Goal: Task Accomplishment & Management: Manage account settings

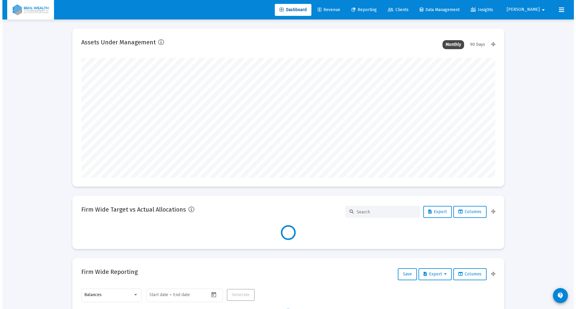
scroll to position [120, 414]
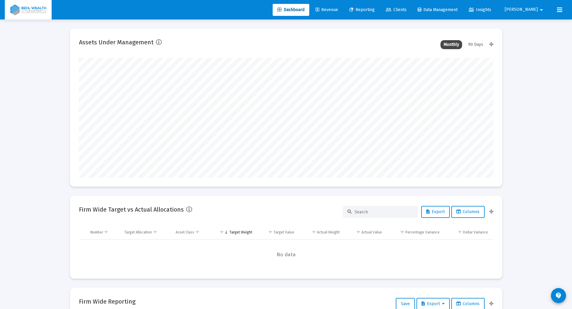
type input "brian@behlwealth.com"
click at [338, 10] on span "Revenue" at bounding box center [326, 9] width 23 height 5
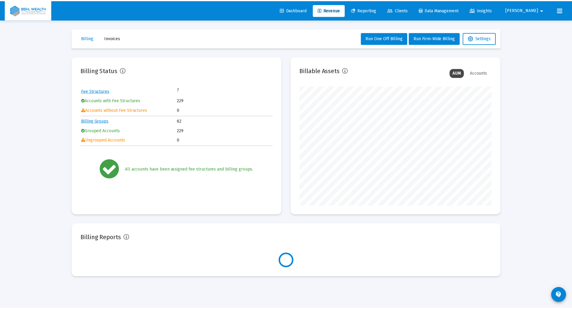
scroll to position [120, 194]
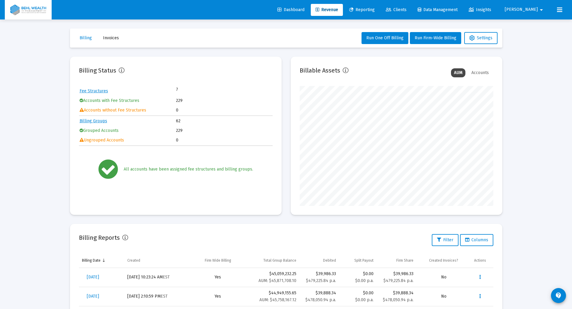
click at [435, 30] on mat-toolbar-row "Billing Invoices Run One Off Billing Run Firm-Wide Billing Settings" at bounding box center [286, 38] width 432 height 19
click at [438, 39] on span "Run Firm-Wide Billing" at bounding box center [436, 37] width 42 height 5
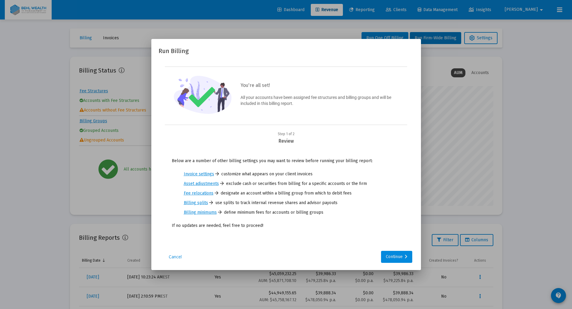
click at [407, 259] on button "Continue" at bounding box center [396, 257] width 31 height 12
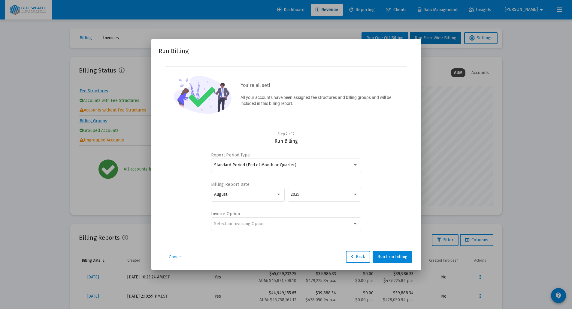
click at [280, 232] on div "Select an Invoicing Option" at bounding box center [286, 227] width 150 height 19
click at [281, 230] on div "Select an Invoicing Option" at bounding box center [286, 224] width 144 height 15
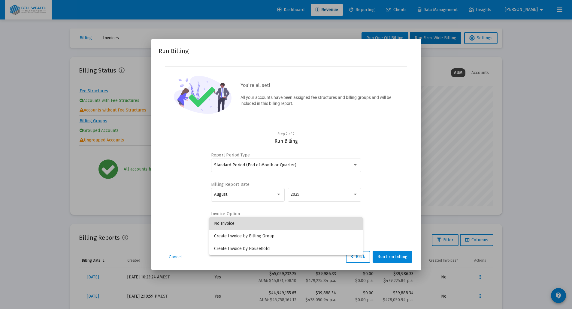
click at [268, 227] on span "No Invoice" at bounding box center [286, 224] width 144 height 13
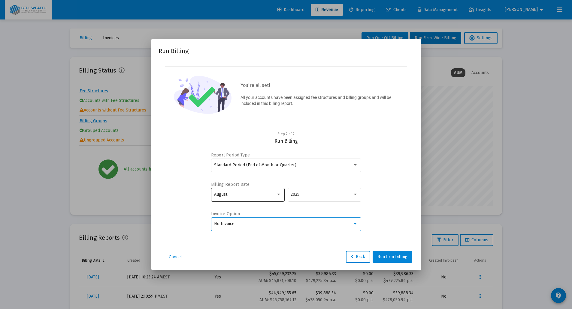
click at [257, 196] on div "August" at bounding box center [245, 194] width 62 height 5
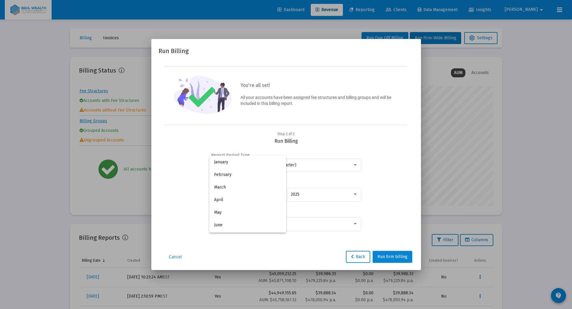
scroll to position [56, 0]
click at [255, 210] on span "September" at bounding box center [247, 207] width 67 height 13
click at [386, 255] on span "Run firm billing" at bounding box center [392, 257] width 30 height 5
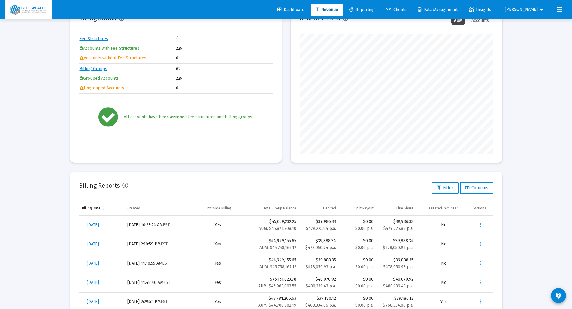
scroll to position [180, 0]
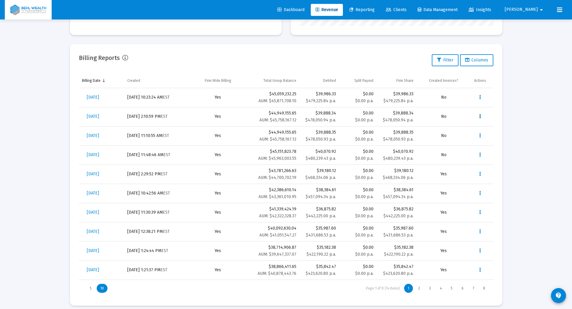
click at [478, 117] on button "Data grid" at bounding box center [480, 117] width 12 height 12
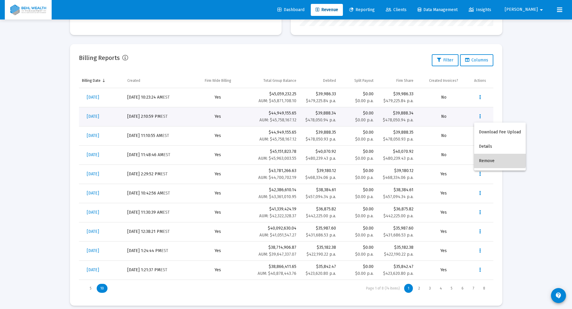
click at [495, 156] on button "Remove" at bounding box center [500, 161] width 52 height 14
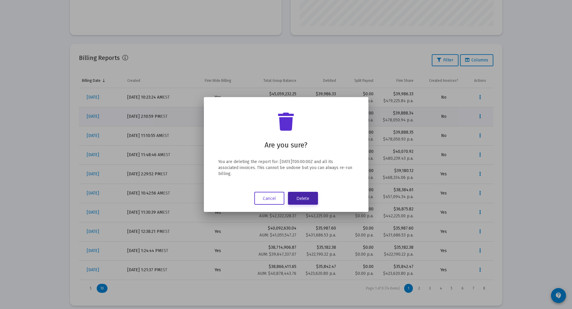
click at [310, 201] on button "Delete" at bounding box center [303, 198] width 30 height 13
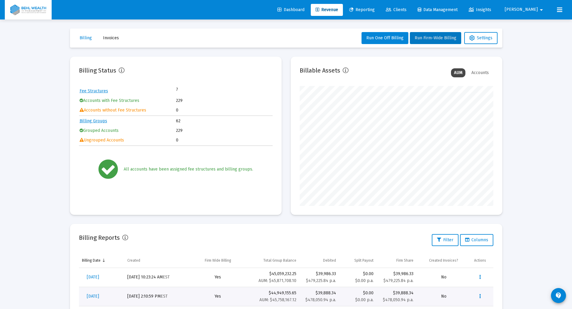
scroll to position [180, 0]
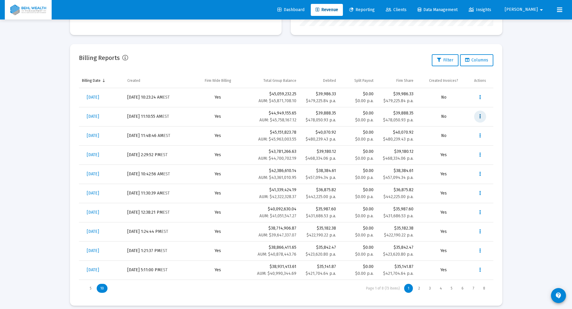
click at [479, 118] on icon "Data grid" at bounding box center [480, 116] width 2 height 7
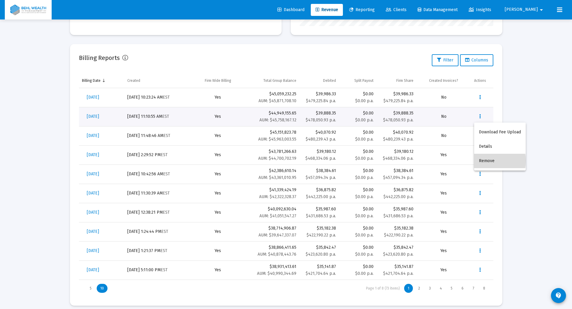
click at [482, 161] on button "Remove" at bounding box center [500, 161] width 52 height 14
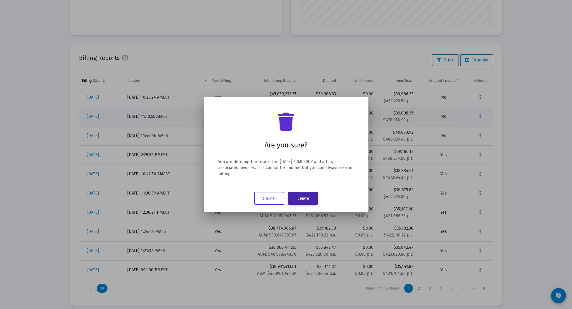
click at [297, 196] on button "Delete" at bounding box center [303, 198] width 30 height 13
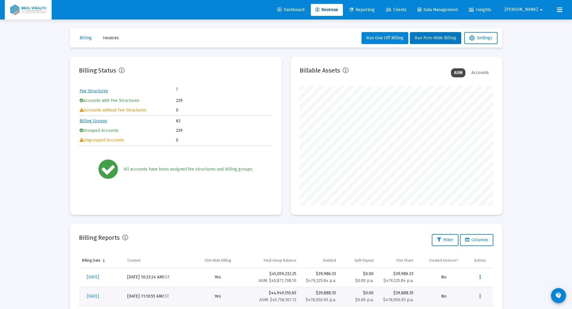
scroll to position [180, 0]
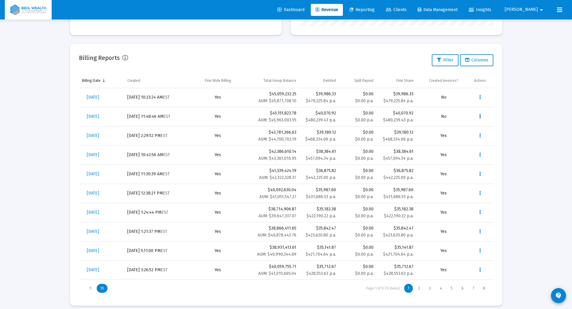
click at [479, 117] on icon "Data grid" at bounding box center [480, 116] width 2 height 7
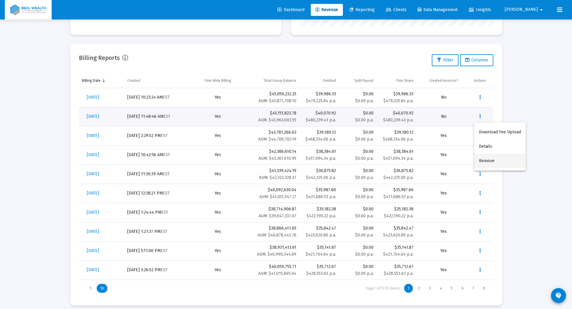
click at [485, 160] on button "Remove" at bounding box center [500, 161] width 52 height 14
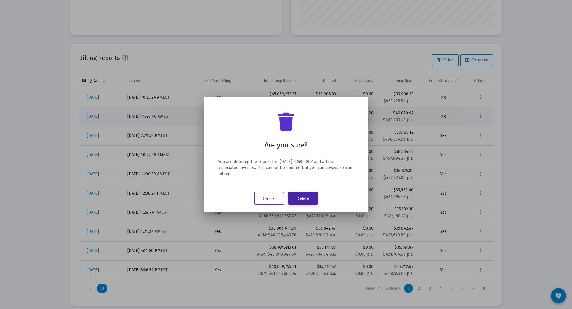
click at [290, 199] on button "Delete" at bounding box center [303, 198] width 30 height 13
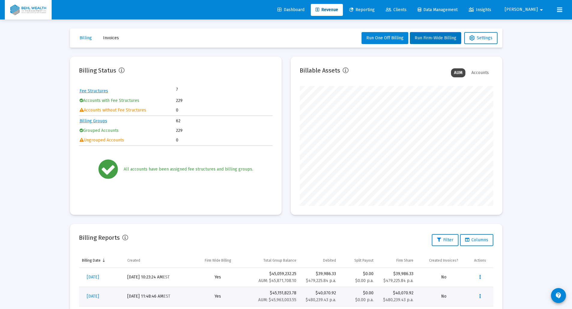
scroll to position [180, 0]
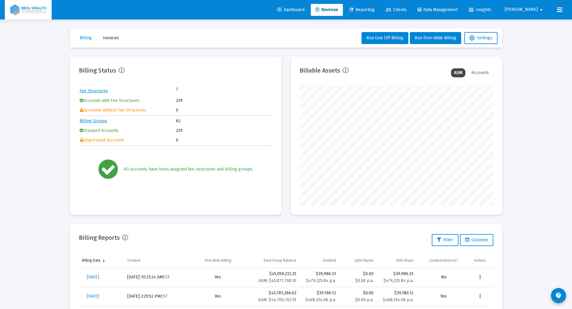
scroll to position [120, 194]
click at [427, 37] on span "Run Firm-Wide Billing" at bounding box center [436, 37] width 42 height 5
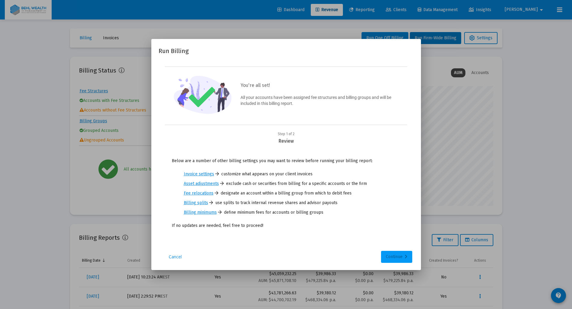
click at [387, 254] on div "Continue" at bounding box center [397, 257] width 22 height 12
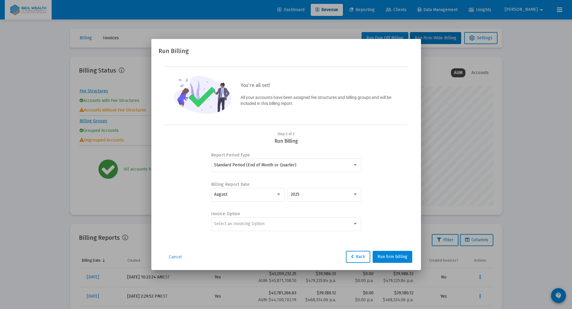
click at [257, 184] on label "Billing Report Date" at bounding box center [284, 184] width 147 height 5
click at [257, 191] on div "August" at bounding box center [247, 194] width 67 height 15
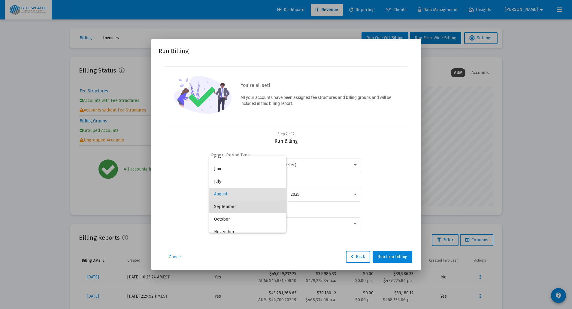
click at [248, 204] on span "September" at bounding box center [247, 207] width 67 height 13
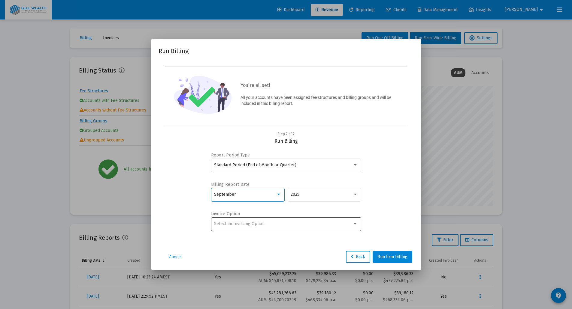
click at [248, 219] on div "Select an Invoicing Option" at bounding box center [286, 224] width 144 height 15
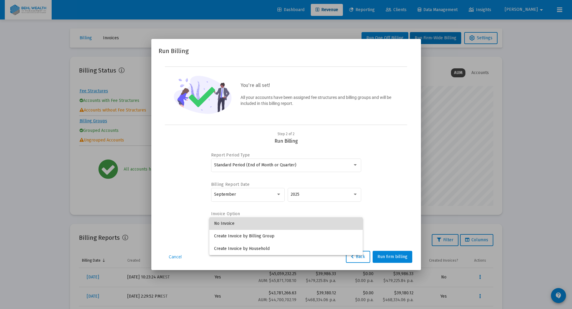
click at [245, 225] on span "No Invoice" at bounding box center [286, 224] width 144 height 13
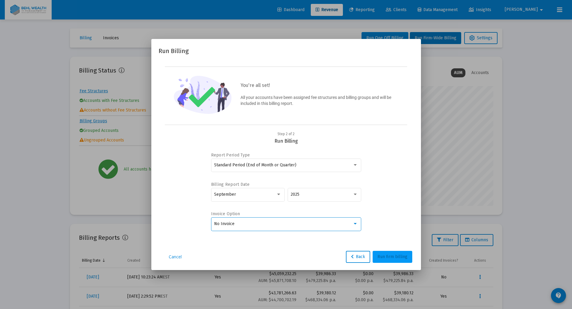
click at [382, 255] on span "Run firm billing" at bounding box center [392, 257] width 30 height 5
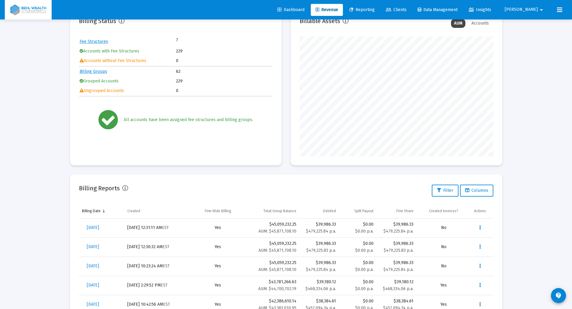
scroll to position [60, 0]
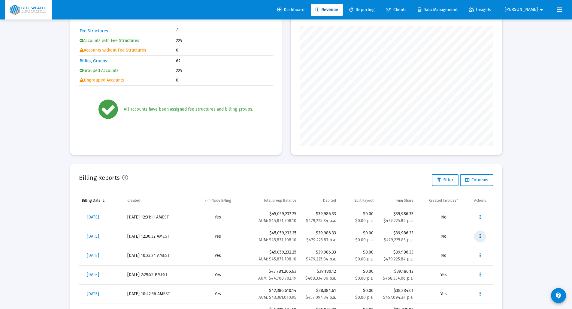
click at [481, 236] on button "Data grid" at bounding box center [480, 237] width 12 height 12
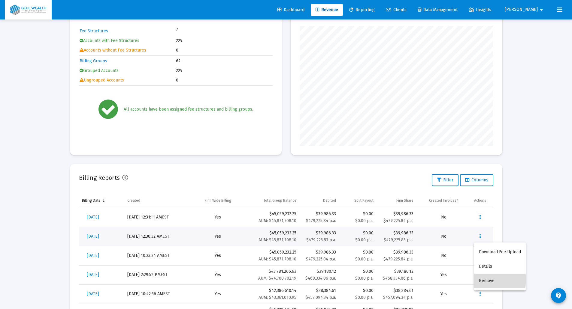
click at [489, 280] on button "Remove" at bounding box center [500, 281] width 52 height 14
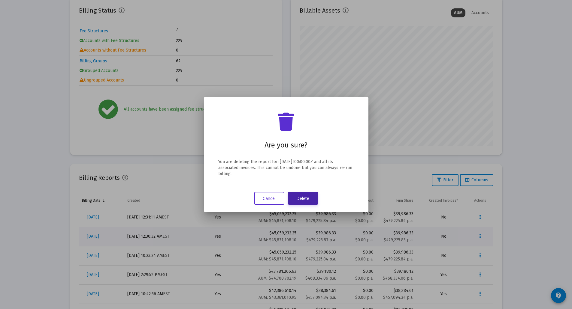
click at [310, 197] on button "Delete" at bounding box center [303, 198] width 30 height 13
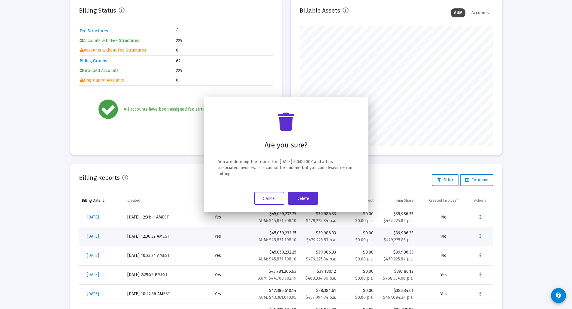
scroll to position [60, 0]
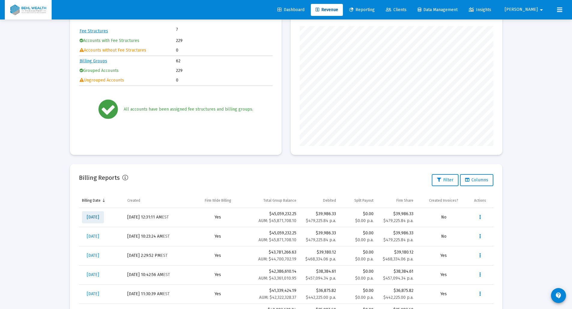
click at [94, 219] on span "[DATE]" at bounding box center [93, 217] width 12 height 5
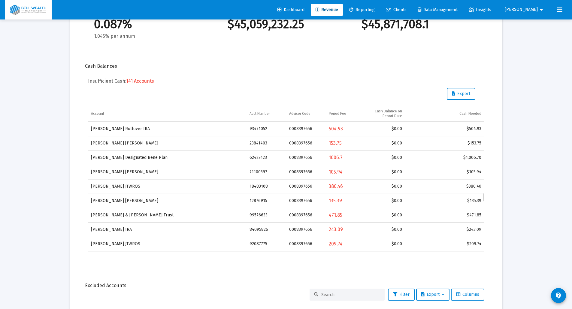
scroll to position [1261, 0]
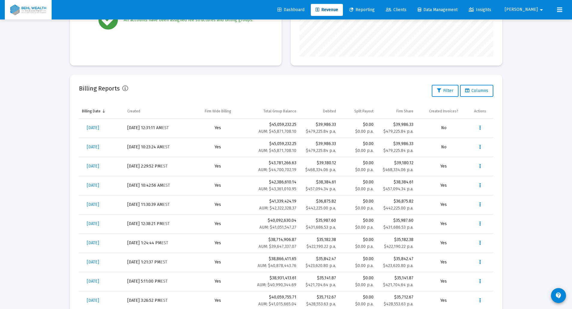
scroll to position [150, 0]
click at [481, 128] on icon "Data grid" at bounding box center [480, 127] width 2 height 7
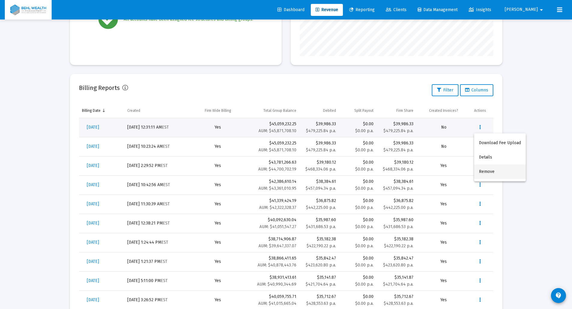
click at [479, 168] on button "Remove" at bounding box center [500, 172] width 52 height 14
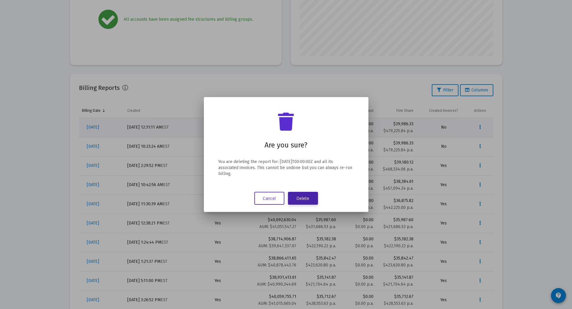
click at [291, 197] on button "Delete" at bounding box center [303, 198] width 30 height 13
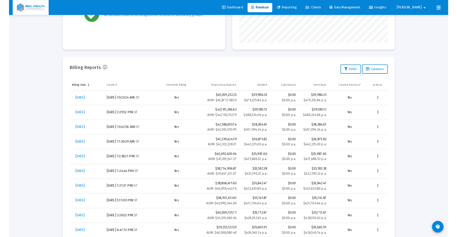
scroll to position [120, 194]
